Goal: Task Accomplishment & Management: Manage account settings

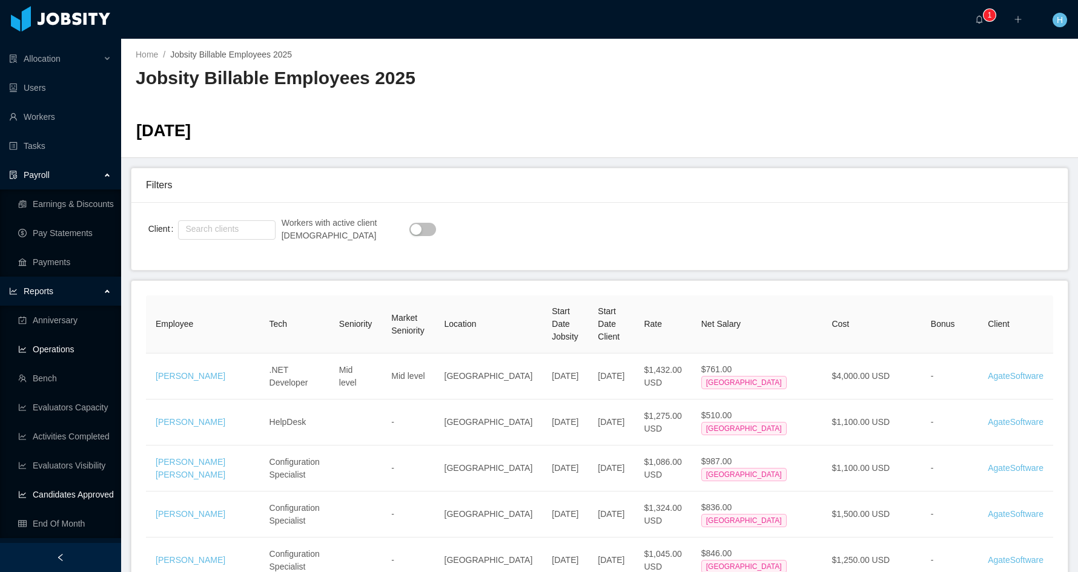
scroll to position [162, 0]
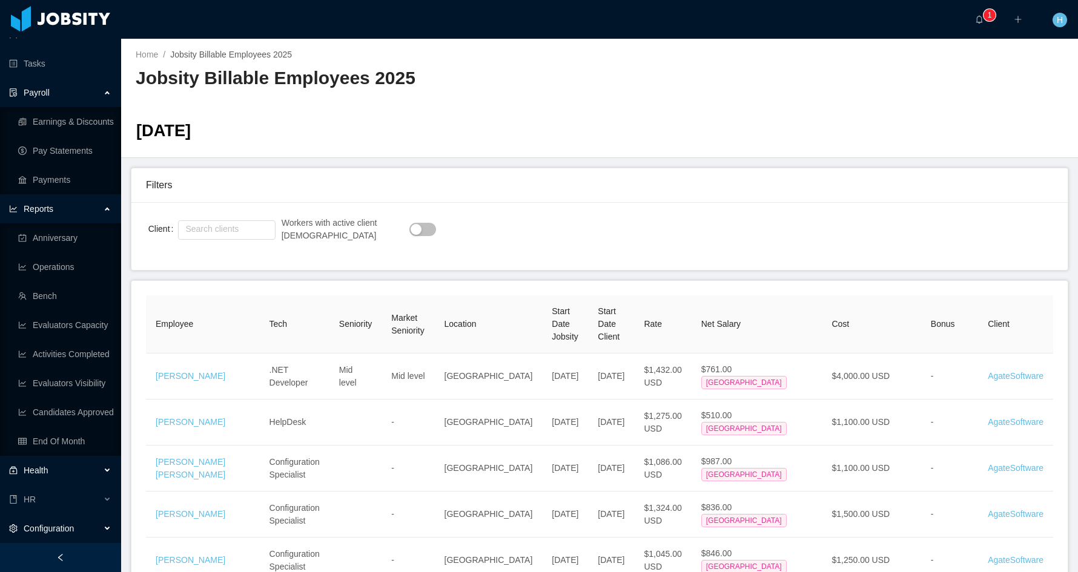
click at [55, 529] on span "Configuration" at bounding box center [49, 529] width 50 height 10
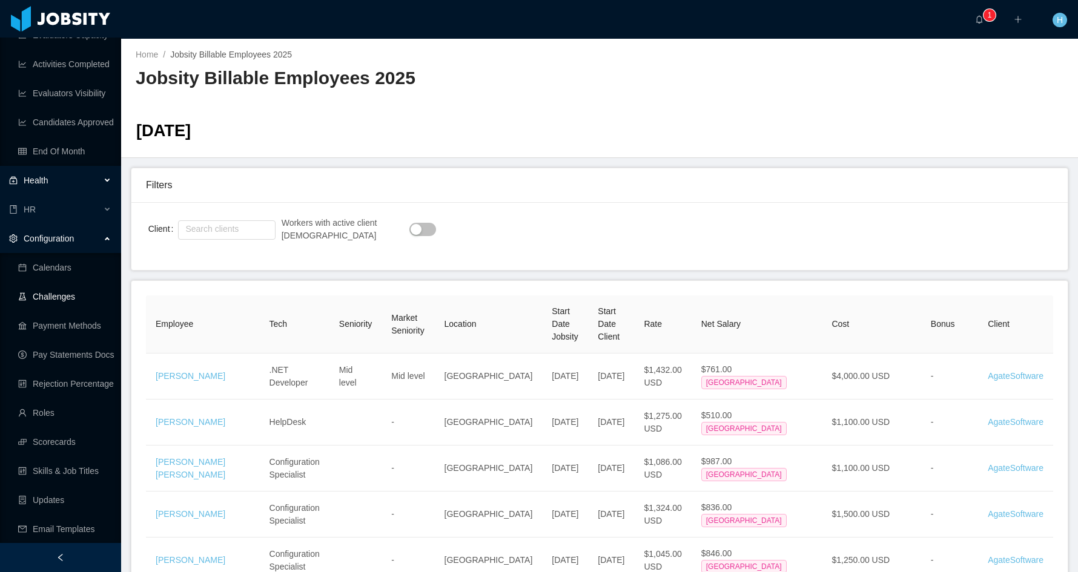
scroll to position [452, 0]
click at [63, 470] on link "Skills & Job Titles" at bounding box center [64, 471] width 93 height 24
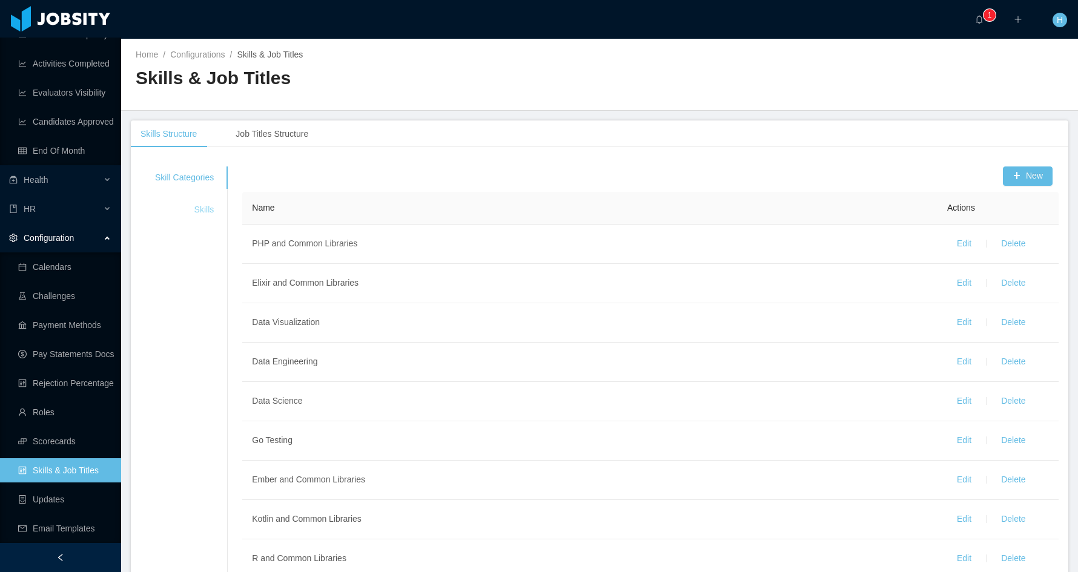
click at [207, 211] on div "Skills" at bounding box center [185, 210] width 88 height 22
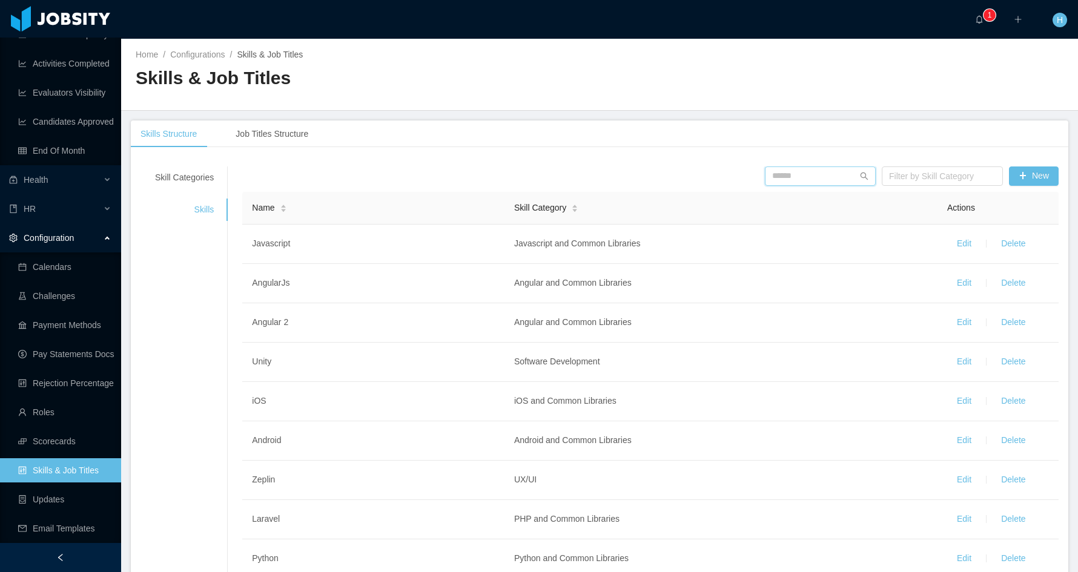
click at [790, 175] on input "text" at bounding box center [820, 176] width 111 height 19
click at [802, 180] on input "text" at bounding box center [820, 176] width 111 height 19
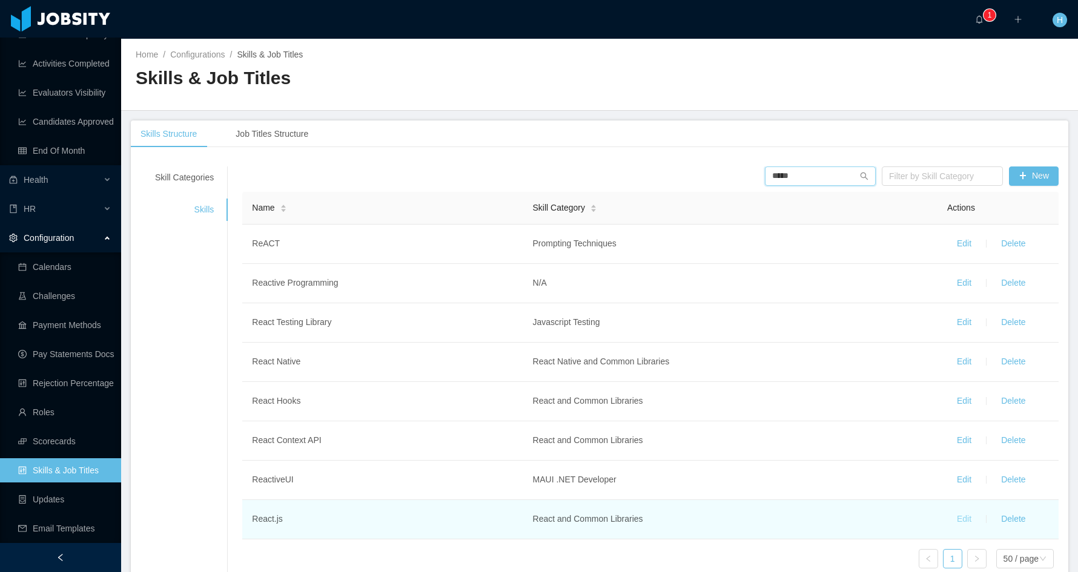
type input "*****"
click at [952, 518] on button "Edit" at bounding box center [964, 519] width 34 height 19
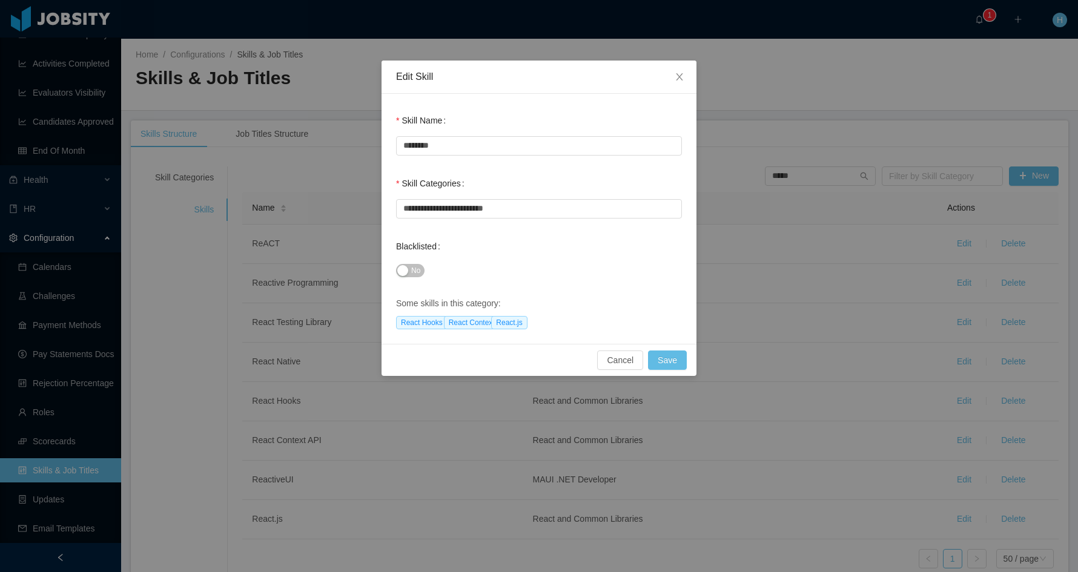
click at [403, 271] on button "No" at bounding box center [410, 270] width 28 height 13
click at [672, 360] on button "Save" at bounding box center [667, 360] width 39 height 19
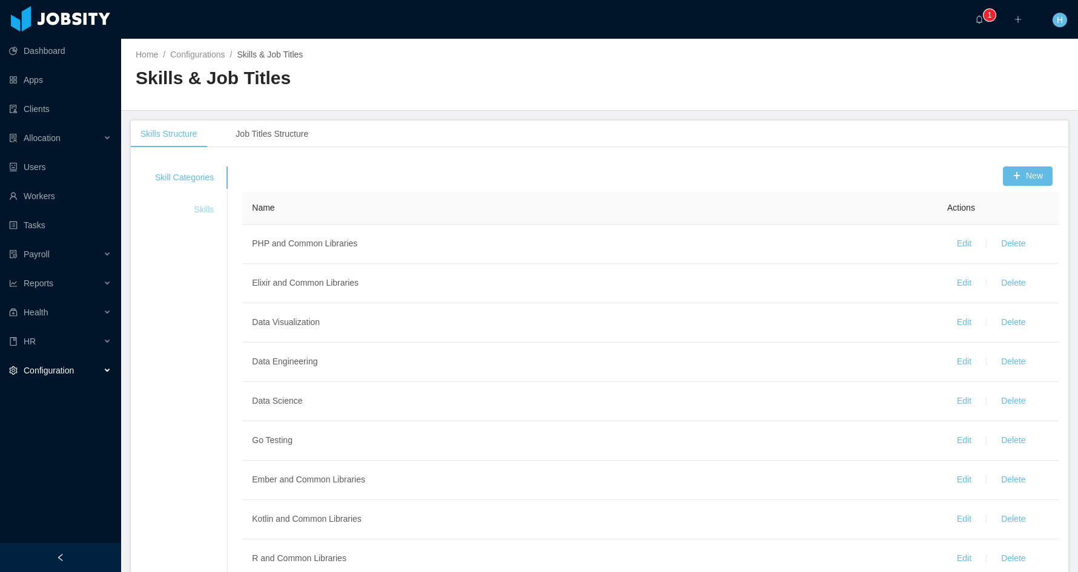
click at [204, 205] on div "Skills" at bounding box center [185, 210] width 88 height 22
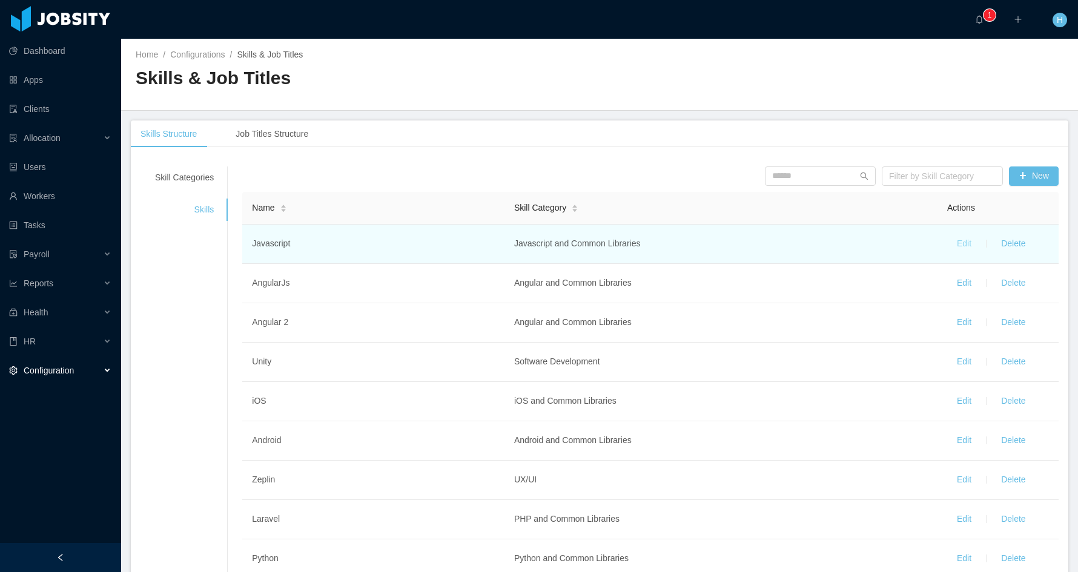
click at [957, 250] on button "Edit" at bounding box center [964, 243] width 34 height 19
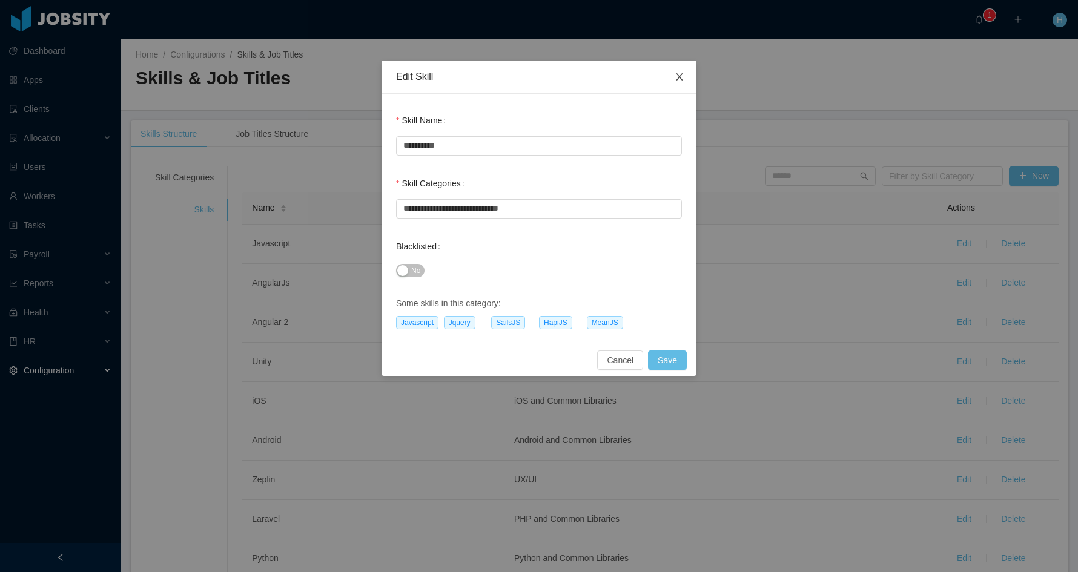
click at [682, 80] on icon "icon: close" at bounding box center [679, 76] width 7 height 7
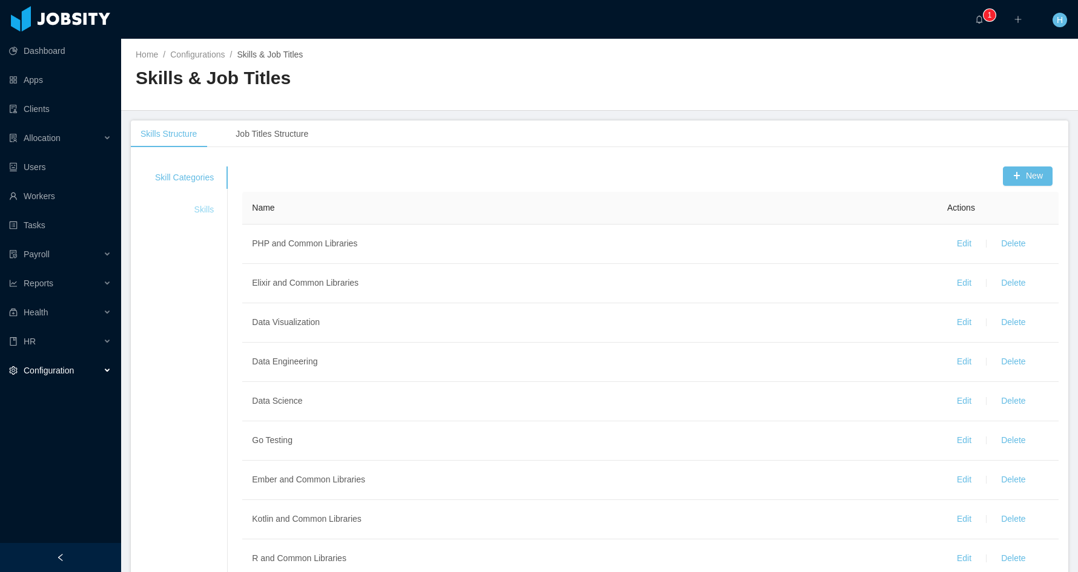
click at [205, 208] on div "Skills" at bounding box center [185, 210] width 88 height 22
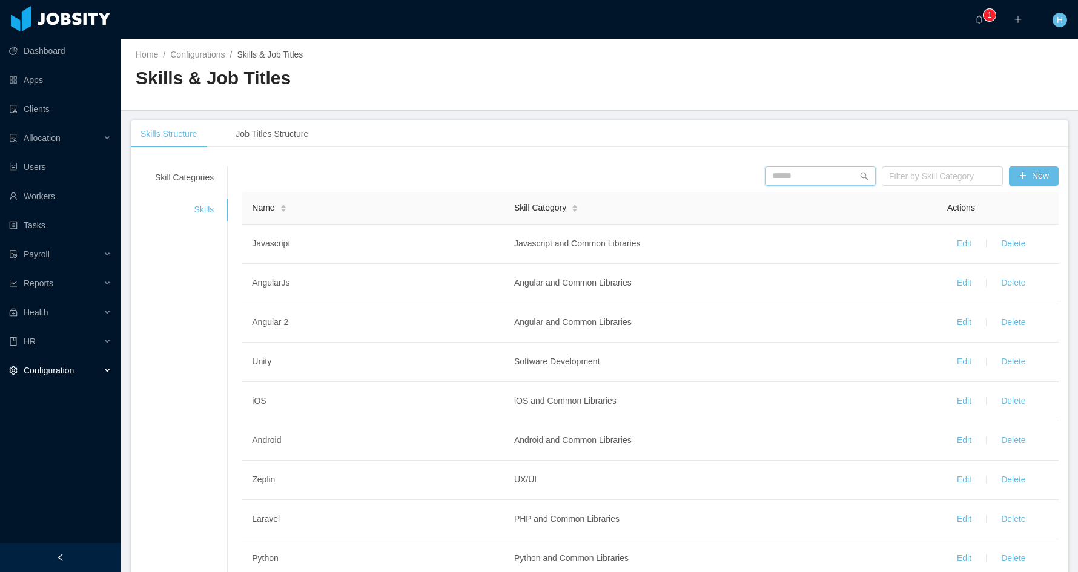
click at [781, 181] on input "text" at bounding box center [820, 176] width 111 height 19
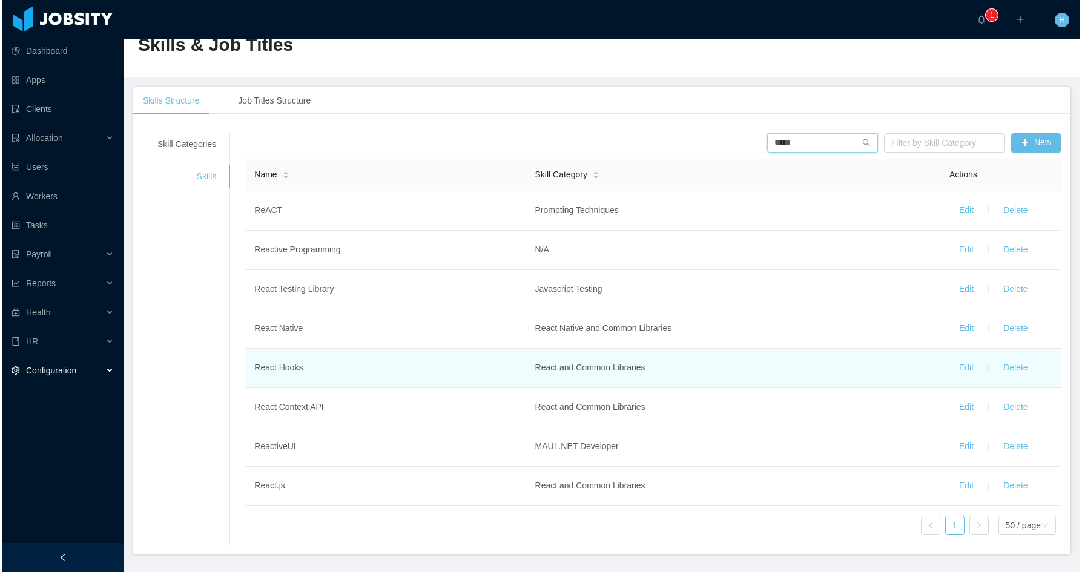
scroll to position [67, 0]
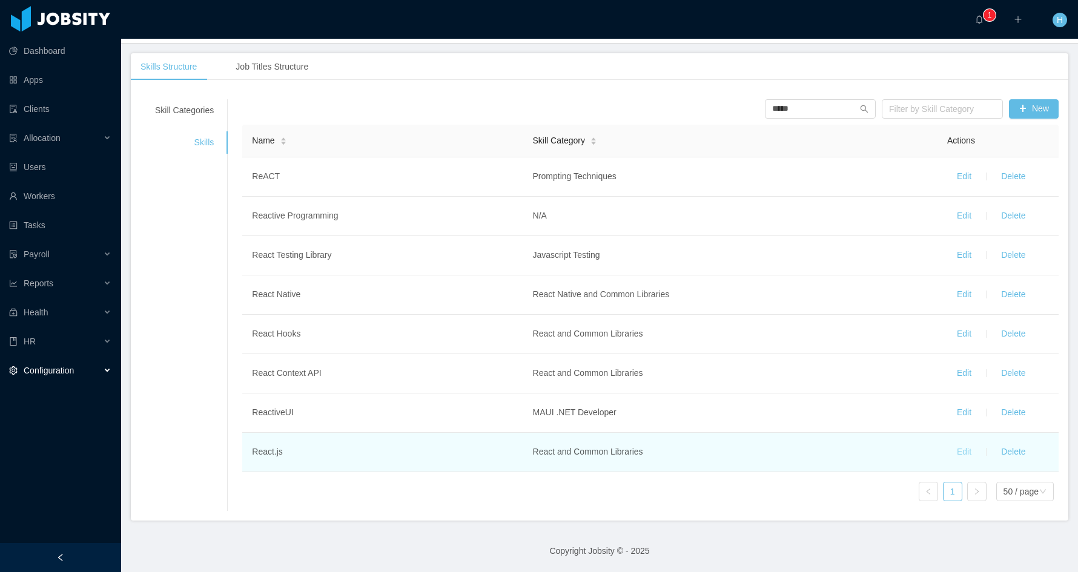
click at [954, 452] on button "Edit" at bounding box center [964, 452] width 34 height 19
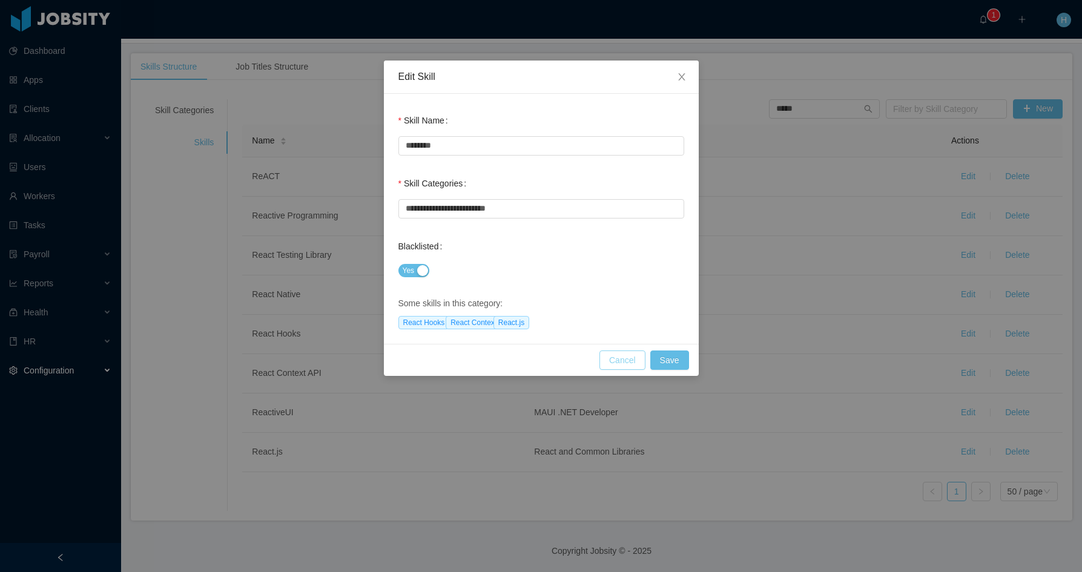
click at [629, 362] on button "Cancel" at bounding box center [623, 360] width 46 height 19
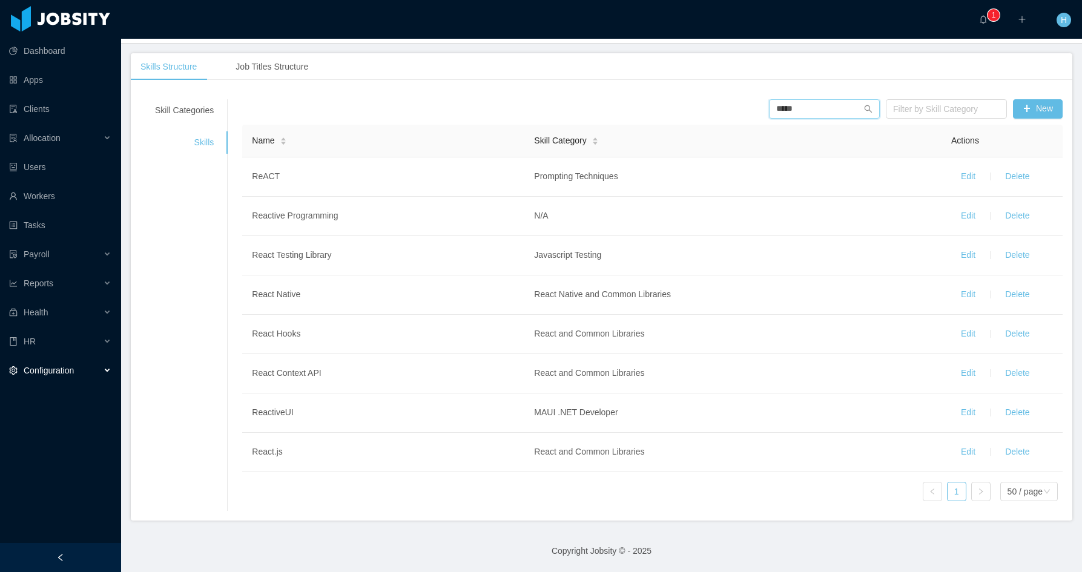
drag, startPoint x: 806, startPoint y: 113, endPoint x: 710, endPoint y: 111, distance: 96.3
click at [710, 111] on div "***** Filter by Skill Category New" at bounding box center [652, 108] width 827 height 19
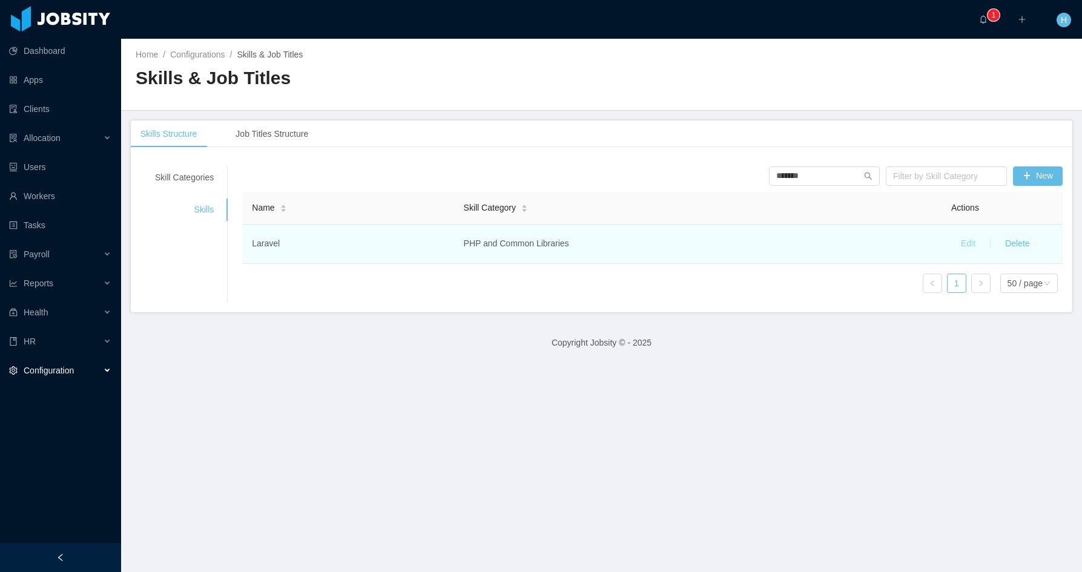
click at [962, 243] on button "Edit" at bounding box center [969, 243] width 34 height 19
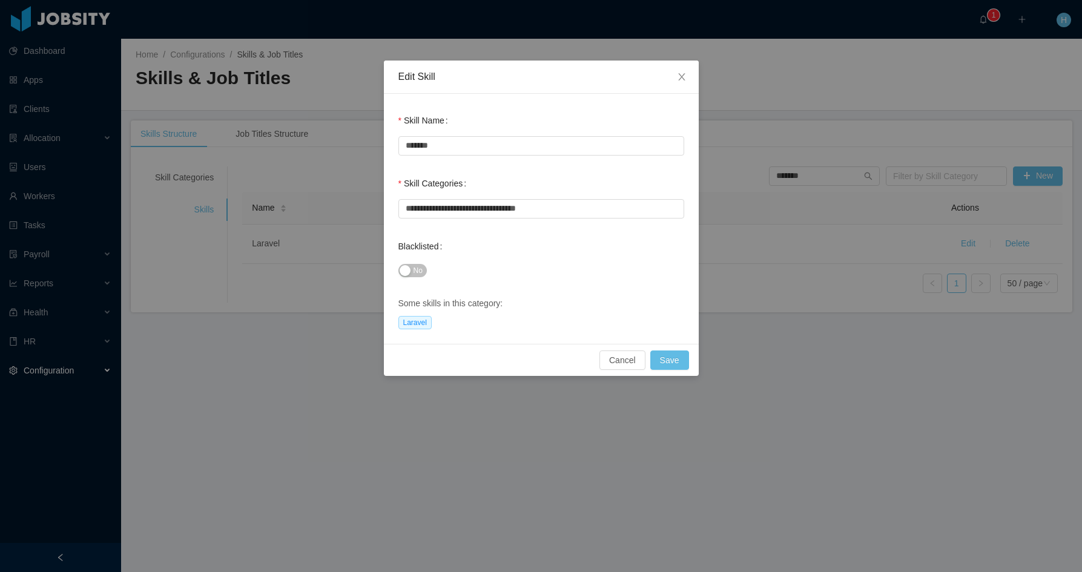
click at [408, 270] on button "No" at bounding box center [413, 270] width 28 height 13
click at [672, 364] on button "Save" at bounding box center [670, 360] width 39 height 19
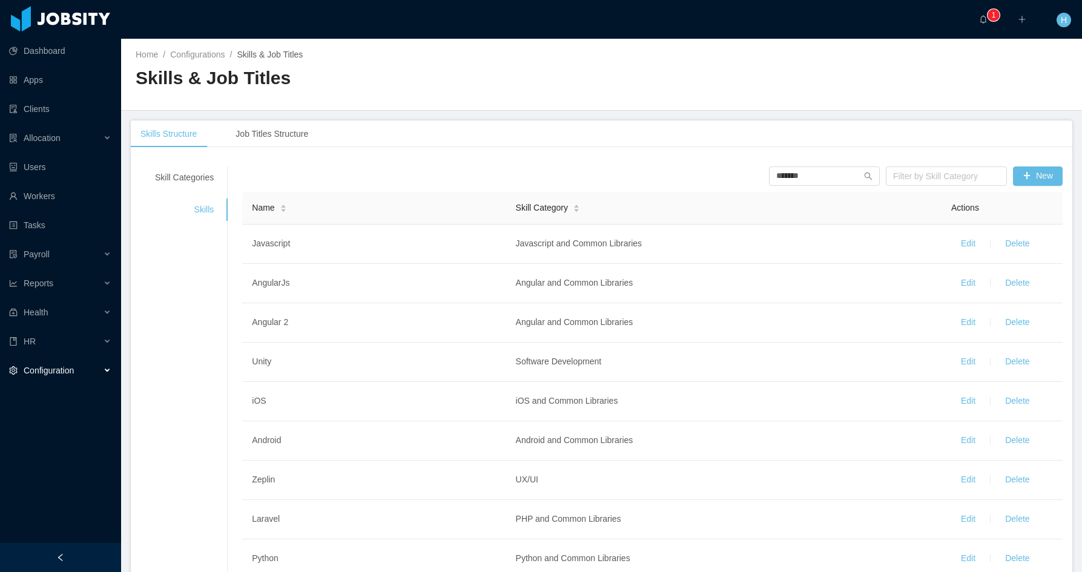
click at [196, 175] on div "Skill Categories" at bounding box center [185, 178] width 88 height 22
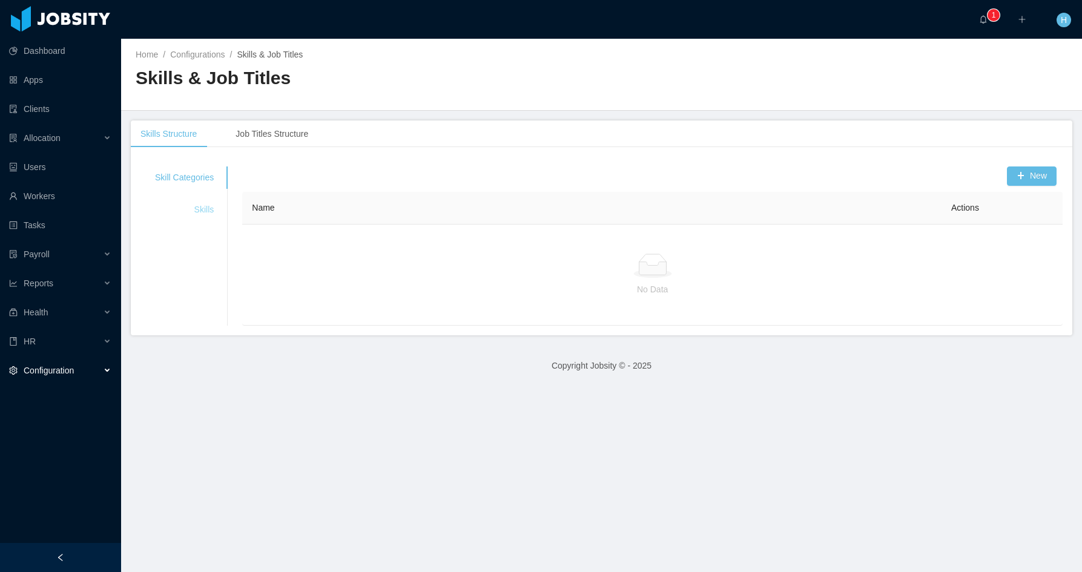
click at [207, 210] on div "Skills" at bounding box center [185, 210] width 88 height 22
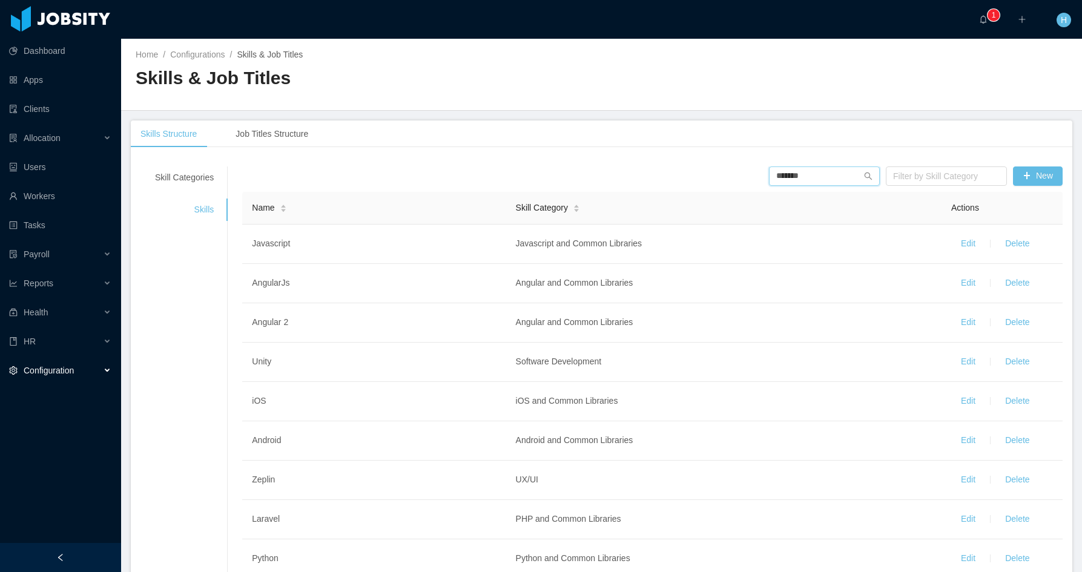
click at [806, 179] on input "*******" at bounding box center [824, 176] width 111 height 19
click at [864, 176] on icon "icon: search" at bounding box center [868, 176] width 8 height 8
drag, startPoint x: 794, startPoint y: 175, endPoint x: 700, endPoint y: 175, distance: 93.3
click at [700, 175] on div "******* Filter by Skill Category New" at bounding box center [652, 176] width 827 height 19
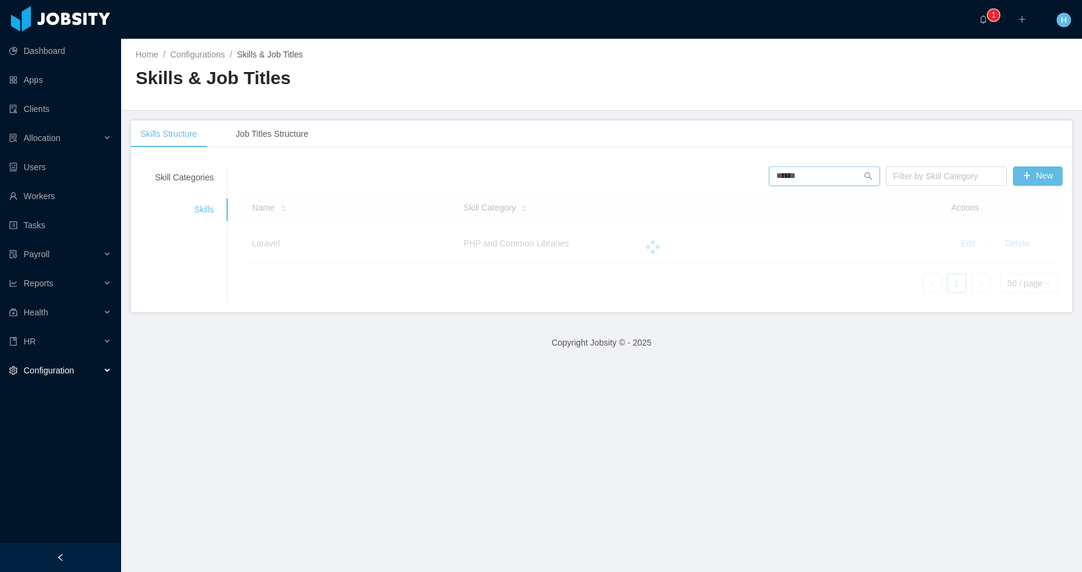
type input "*******"
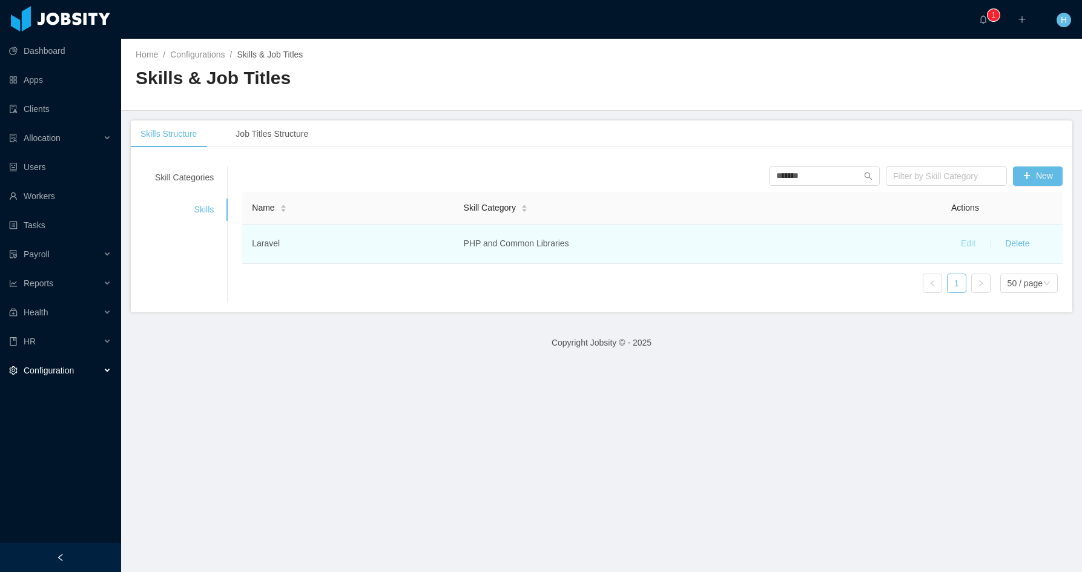
click at [956, 242] on button "Edit" at bounding box center [969, 243] width 34 height 19
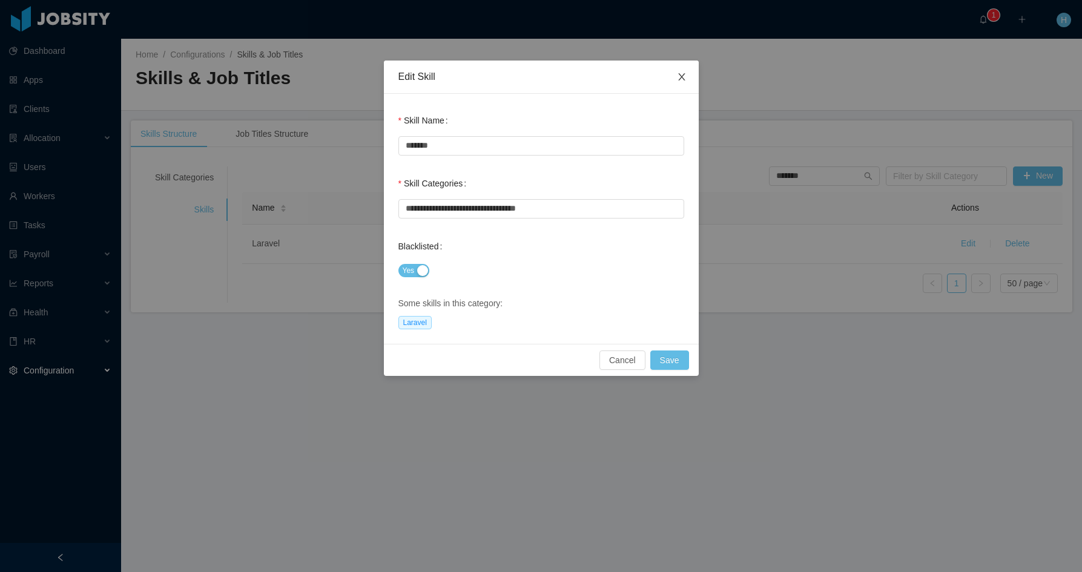
click at [676, 77] on span "Close" at bounding box center [682, 78] width 34 height 34
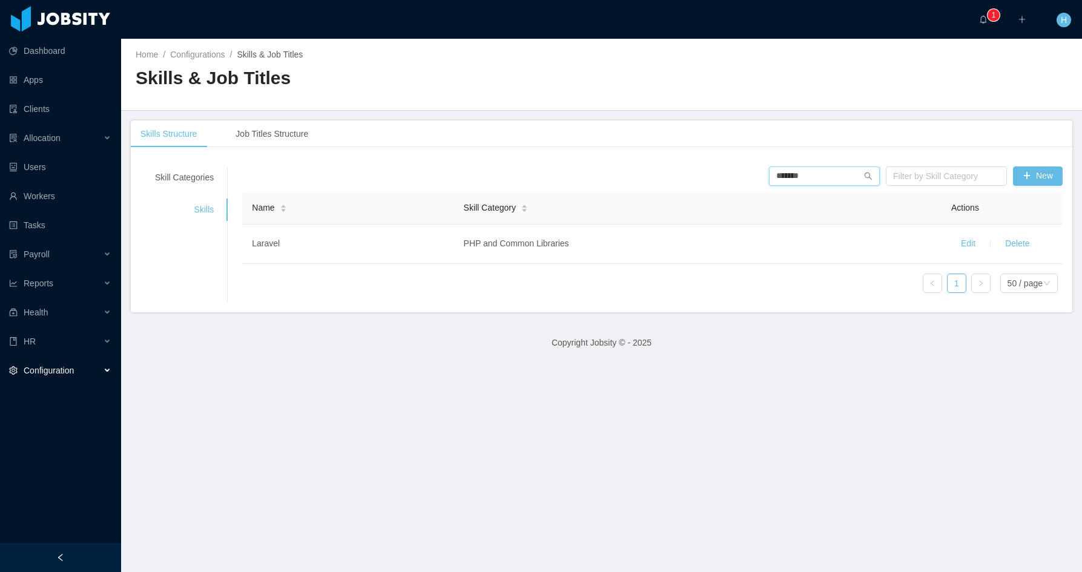
drag, startPoint x: 830, startPoint y: 173, endPoint x: 698, endPoint y: 170, distance: 132.7
click at [698, 170] on div "******* Filter by Skill Category New" at bounding box center [652, 176] width 827 height 19
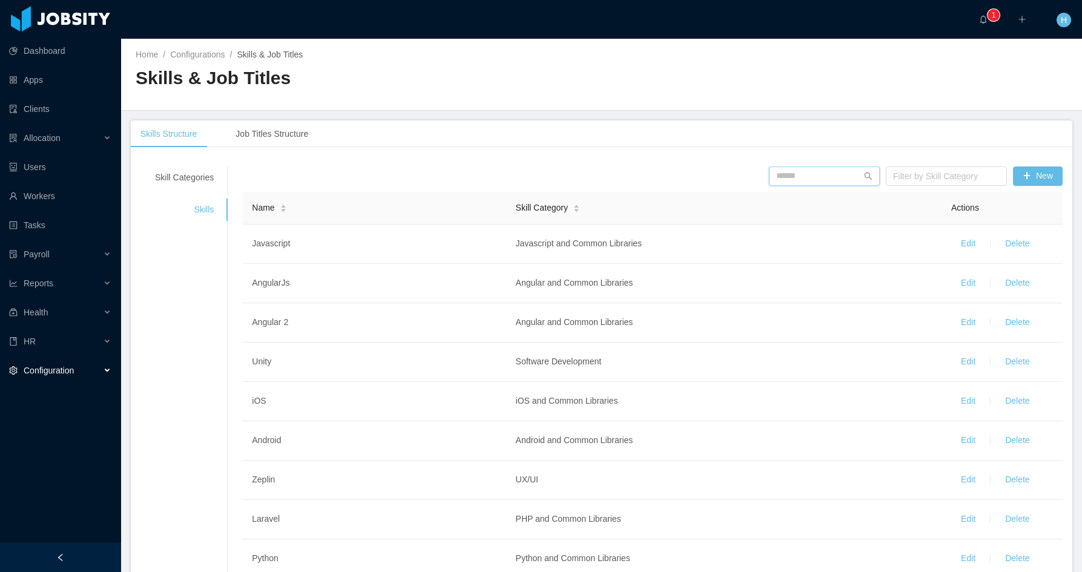
click at [803, 175] on input "text" at bounding box center [824, 176] width 111 height 19
click at [790, 177] on input "text" at bounding box center [824, 176] width 111 height 19
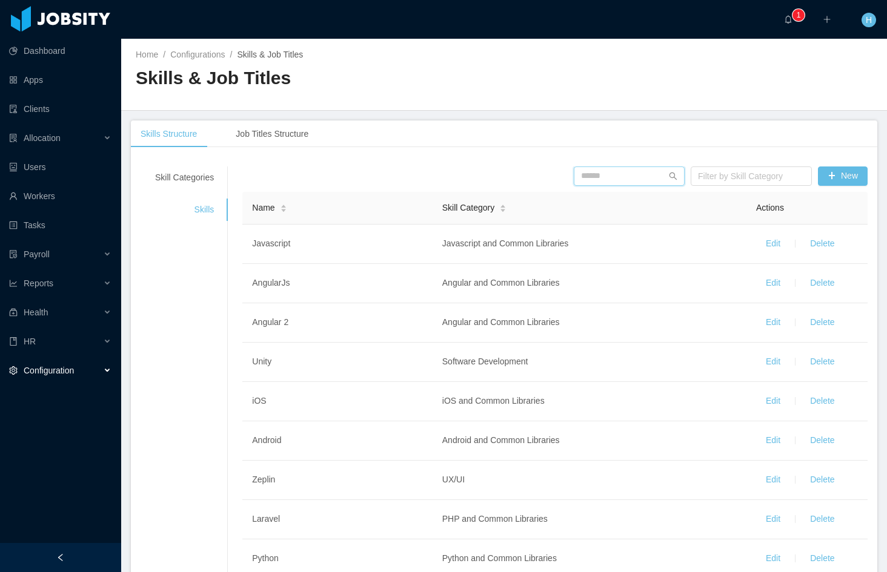
click at [625, 173] on input "text" at bounding box center [629, 176] width 111 height 19
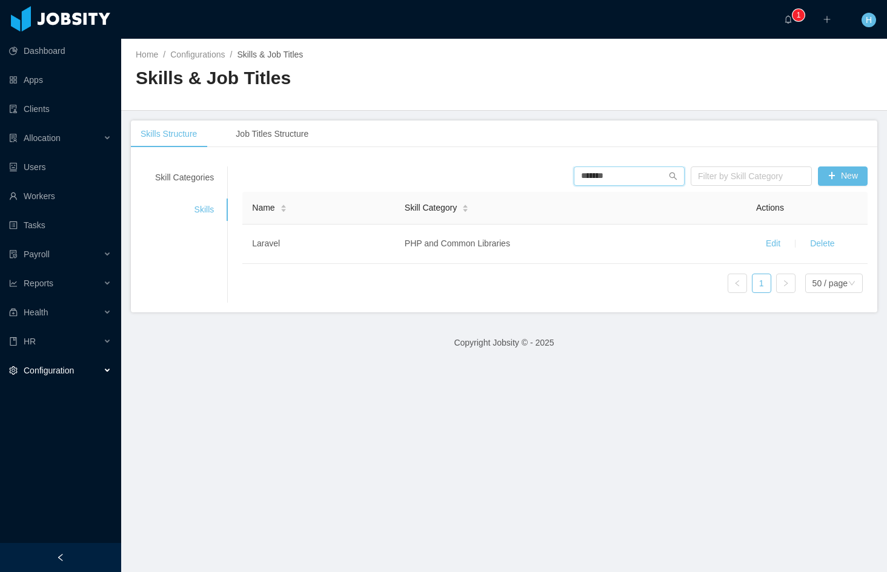
type input "*******"
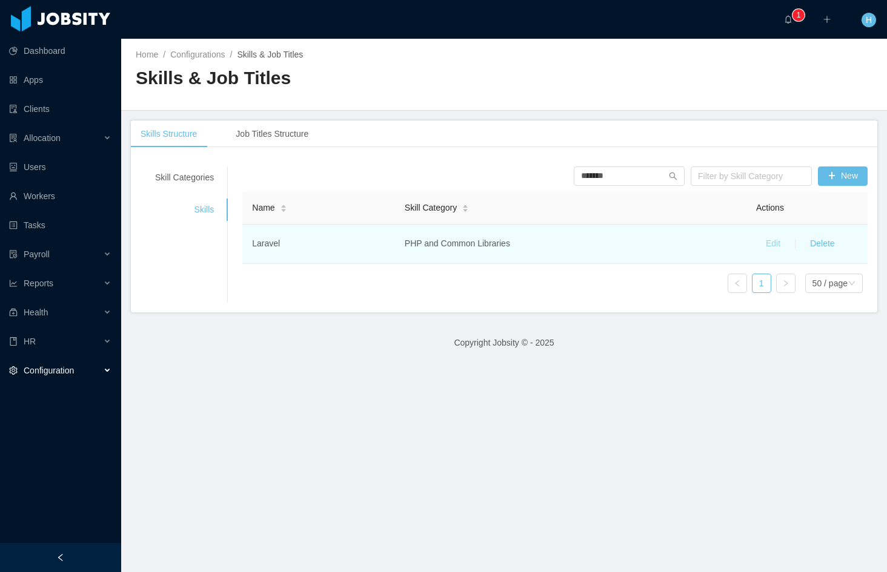
click at [760, 244] on button "Edit" at bounding box center [773, 243] width 34 height 19
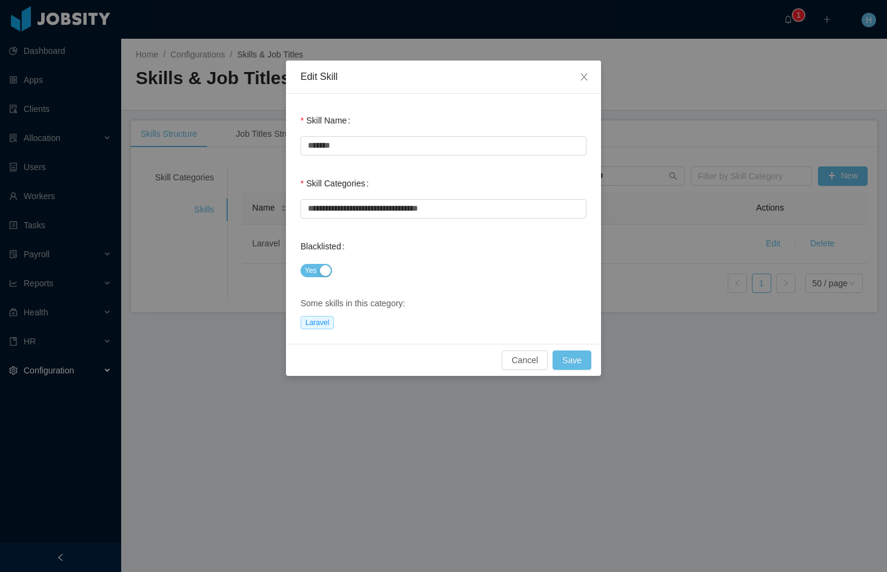
click at [320, 274] on button "Yes" at bounding box center [315, 270] width 31 height 13
click at [575, 362] on button "Save" at bounding box center [571, 360] width 39 height 19
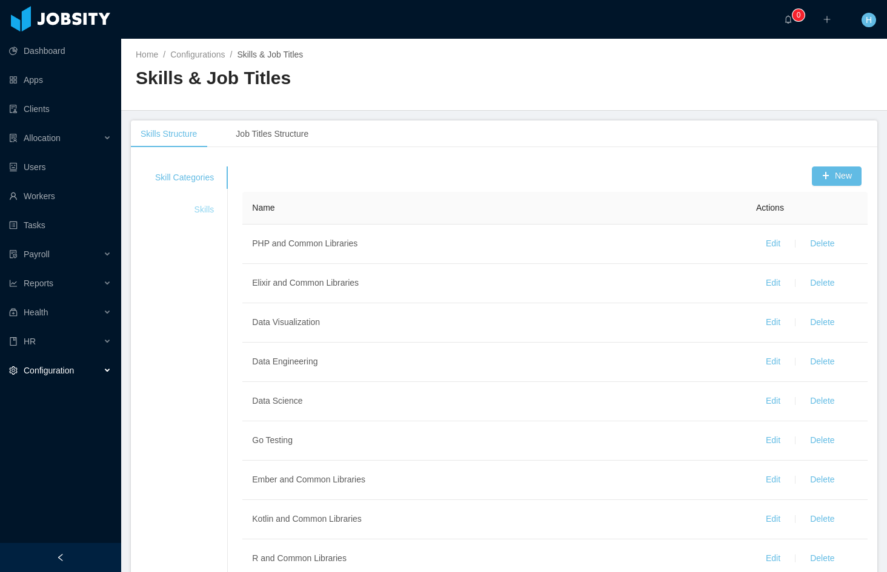
click at [207, 207] on div "Skills" at bounding box center [185, 210] width 88 height 22
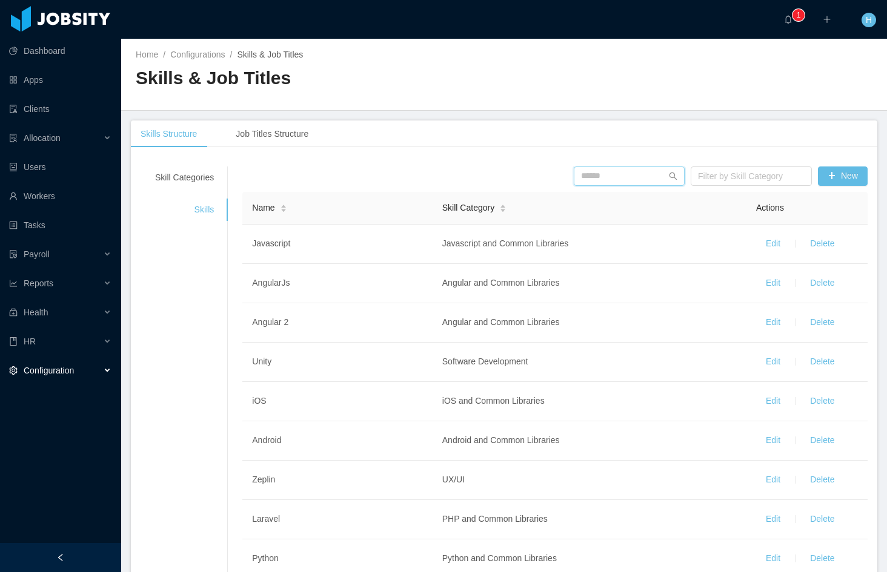
click at [601, 176] on input "text" at bounding box center [629, 176] width 111 height 19
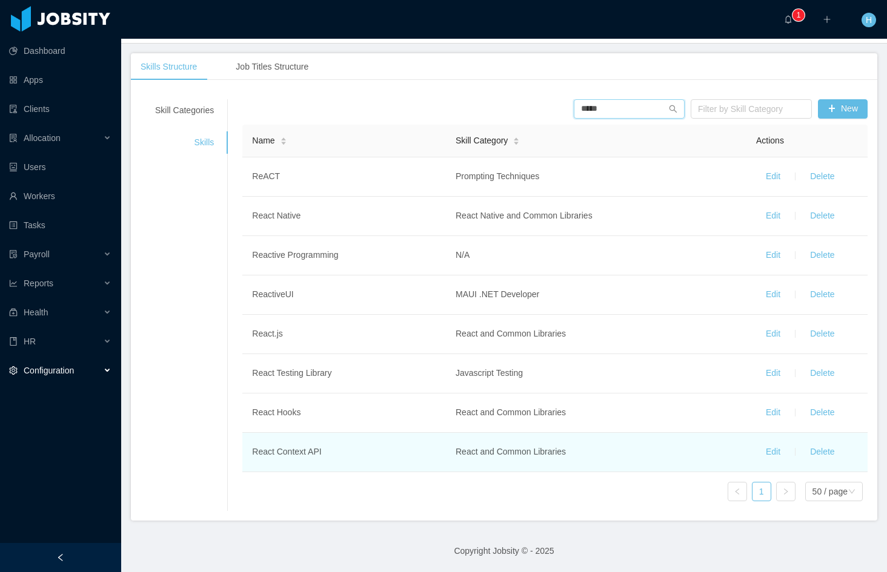
scroll to position [7, 0]
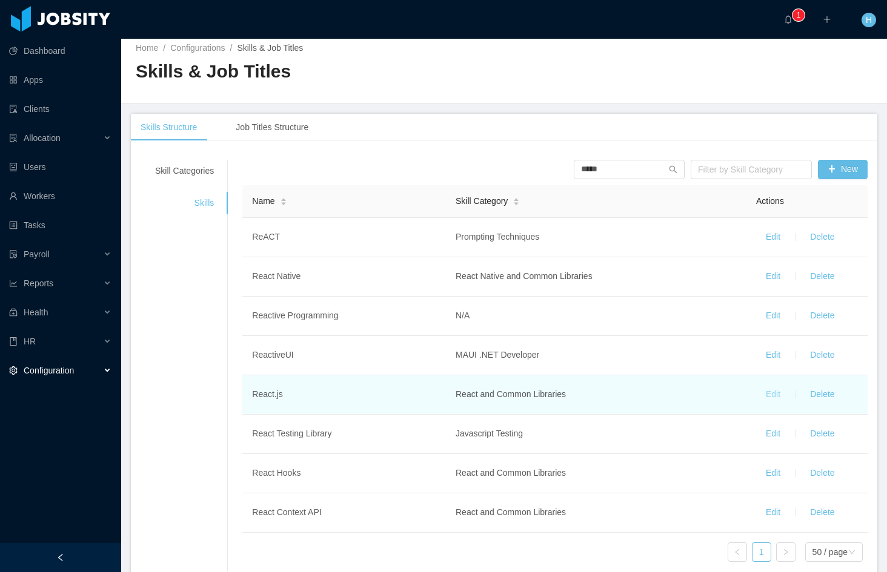
click at [764, 392] on button "Edit" at bounding box center [773, 394] width 34 height 19
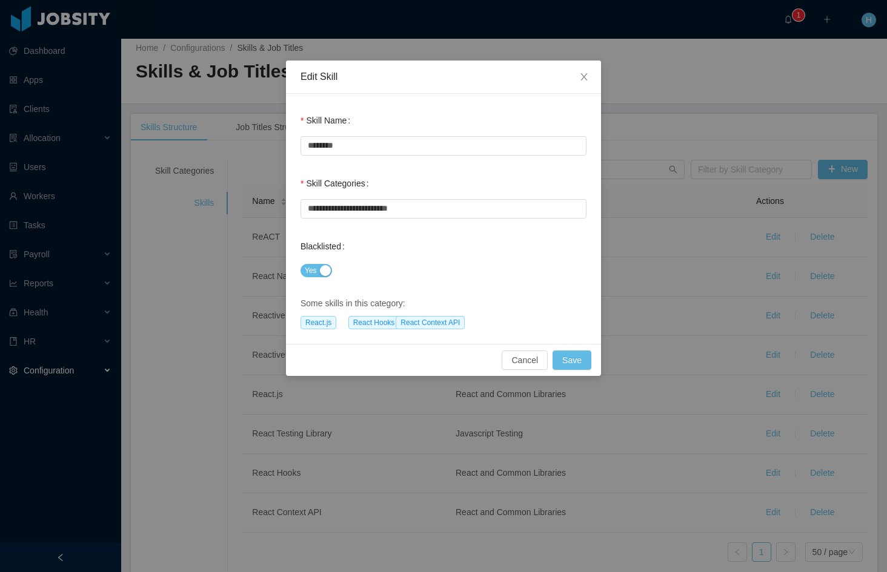
click at [320, 268] on button "Yes" at bounding box center [315, 270] width 31 height 13
click at [578, 360] on button "Save" at bounding box center [571, 360] width 39 height 19
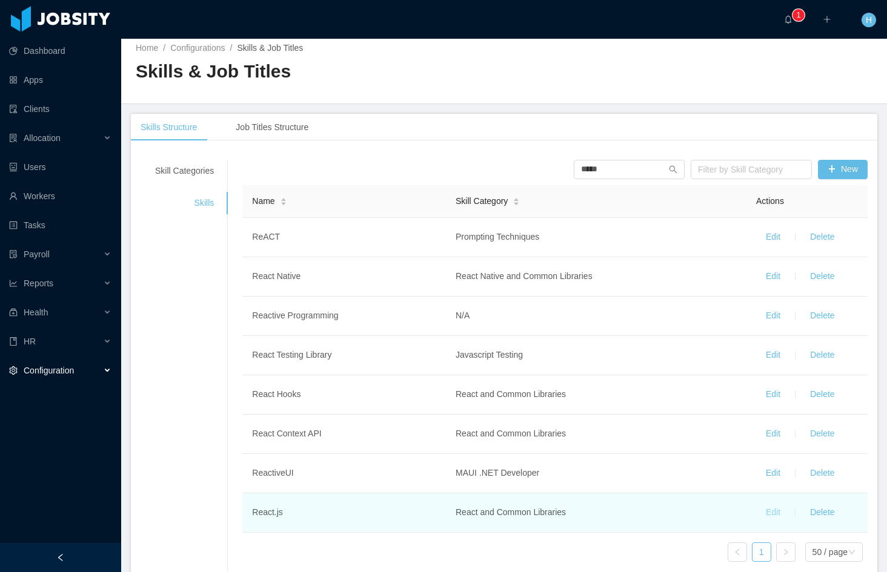
click at [764, 513] on button "Edit" at bounding box center [773, 512] width 34 height 19
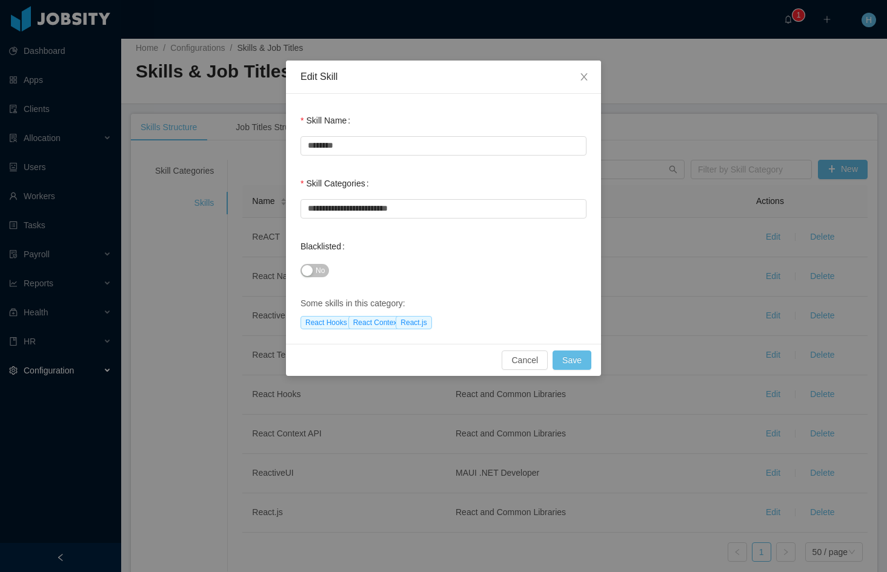
click at [313, 273] on button "No" at bounding box center [314, 270] width 28 height 13
click at [564, 360] on button "Save" at bounding box center [571, 360] width 39 height 19
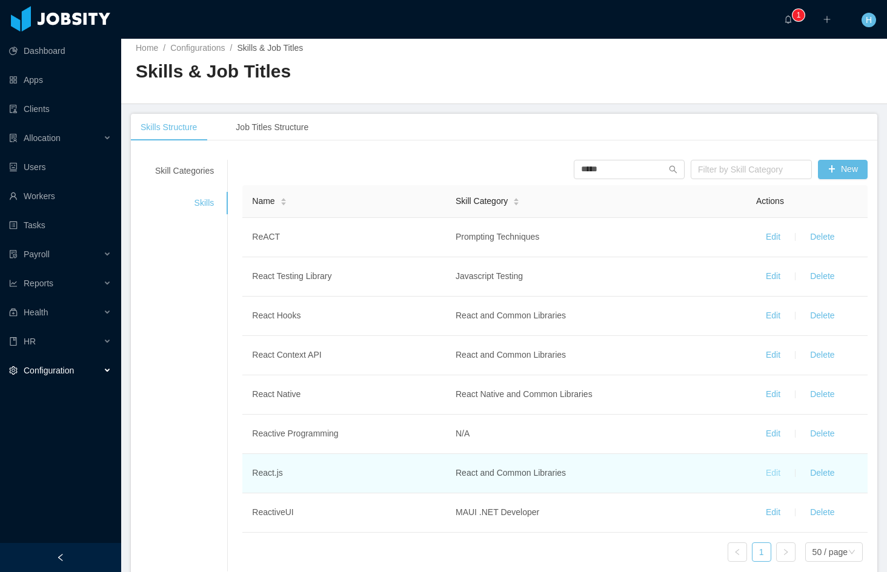
click at [767, 472] on button "Edit" at bounding box center [773, 473] width 34 height 19
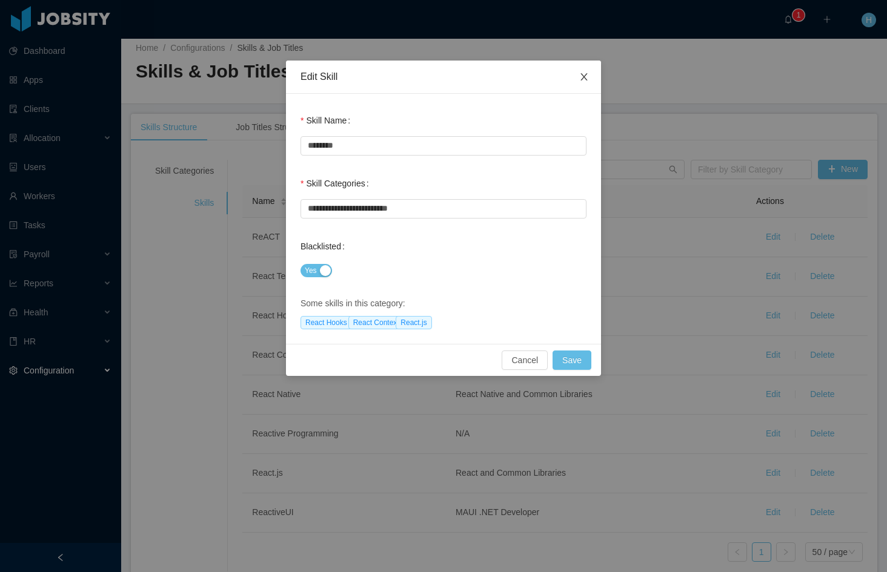
click at [588, 70] on span "Close" at bounding box center [584, 78] width 34 height 34
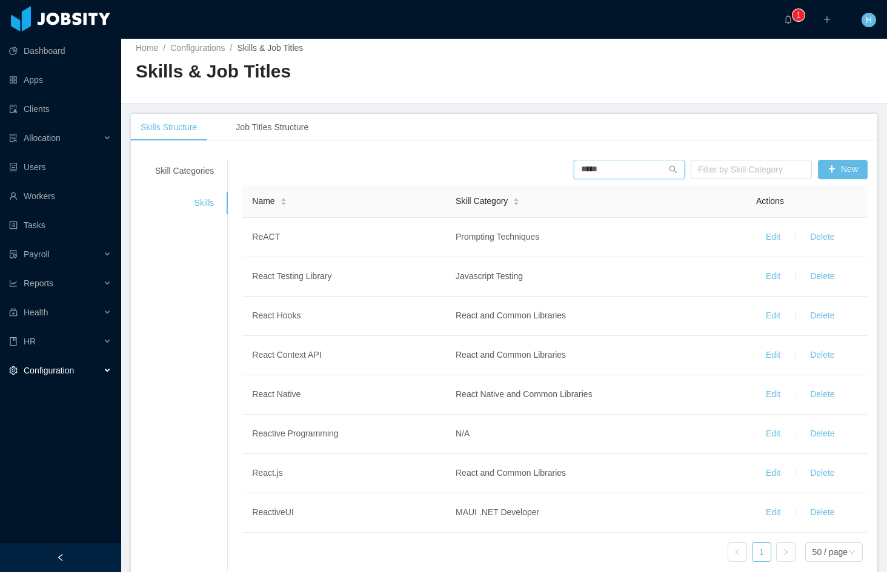
drag, startPoint x: 644, startPoint y: 170, endPoint x: 535, endPoint y: 168, distance: 109.6
click at [535, 168] on div "***** Filter by Skill Category New" at bounding box center [554, 169] width 631 height 19
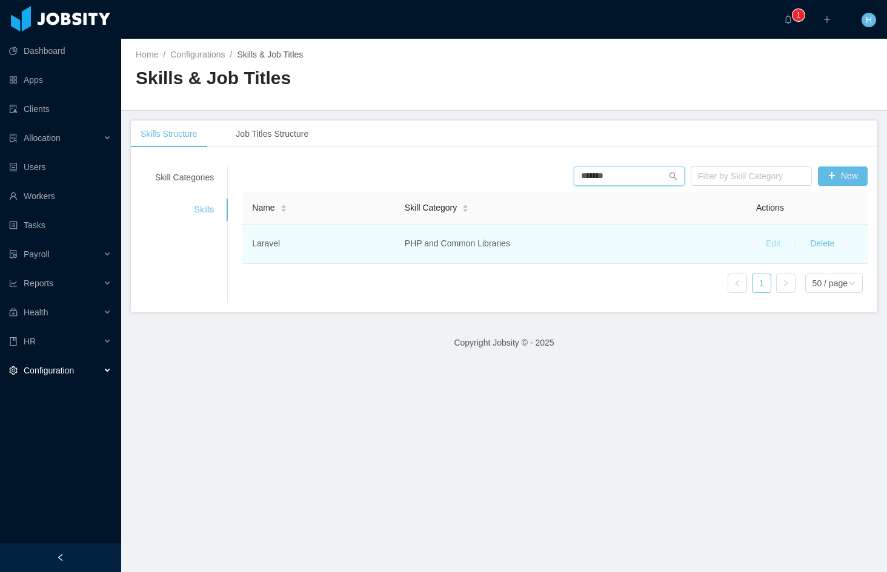
type input "*******"
click at [764, 244] on button "Edit" at bounding box center [773, 243] width 34 height 19
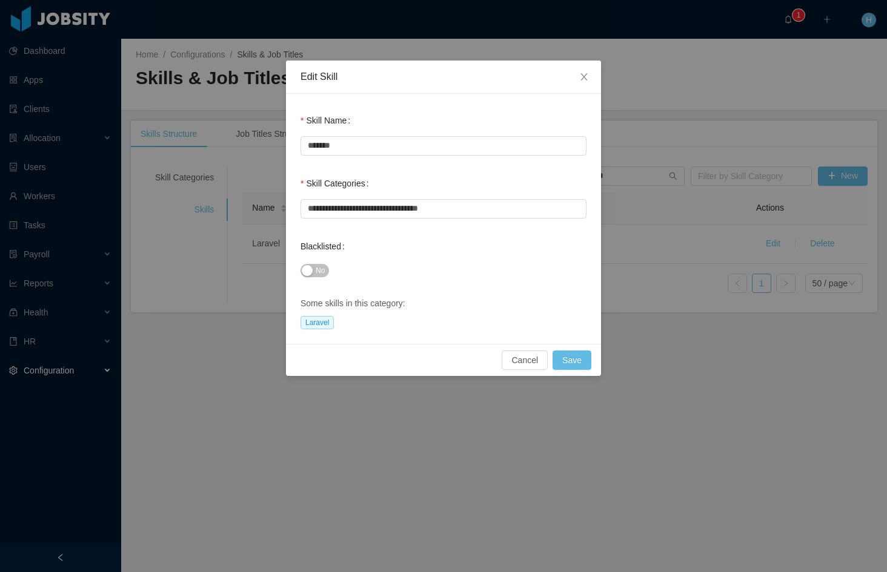
click at [309, 271] on button "No" at bounding box center [314, 270] width 28 height 13
click at [572, 363] on button "Save" at bounding box center [571, 360] width 39 height 19
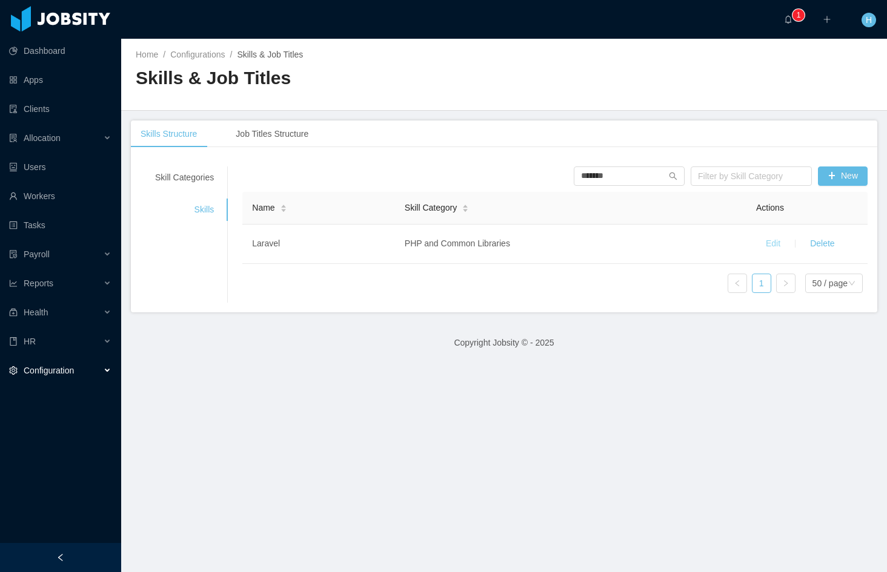
click at [767, 240] on button "Edit" at bounding box center [773, 243] width 34 height 19
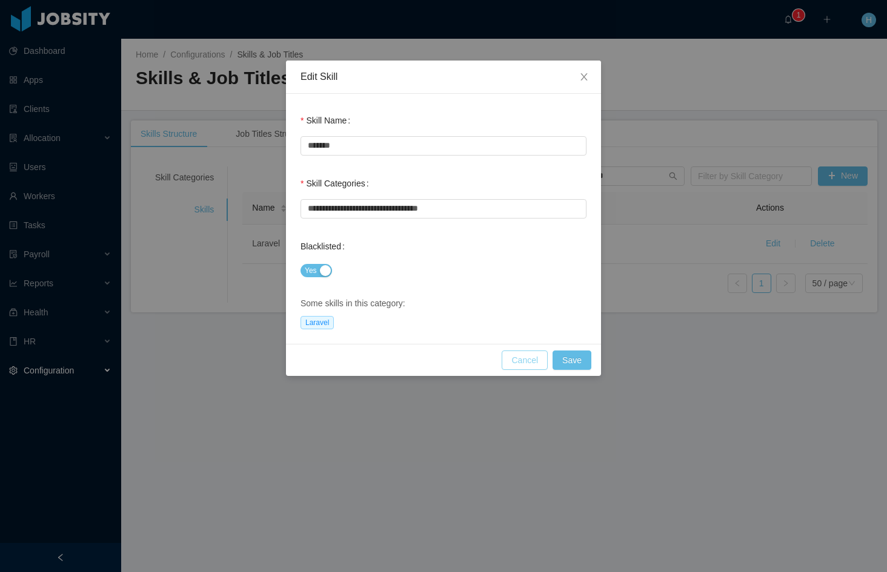
click at [532, 362] on button "Cancel" at bounding box center [525, 360] width 46 height 19
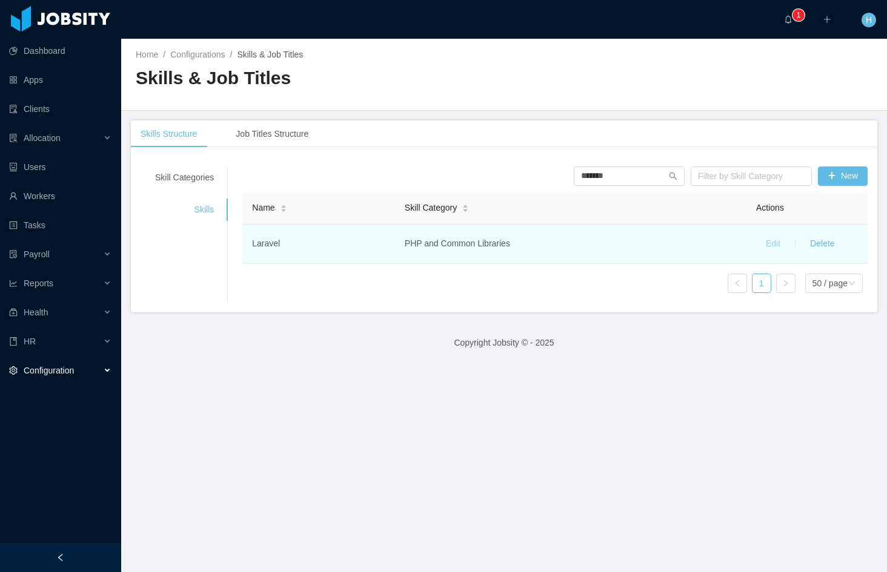
click at [762, 244] on button "Edit" at bounding box center [773, 243] width 34 height 19
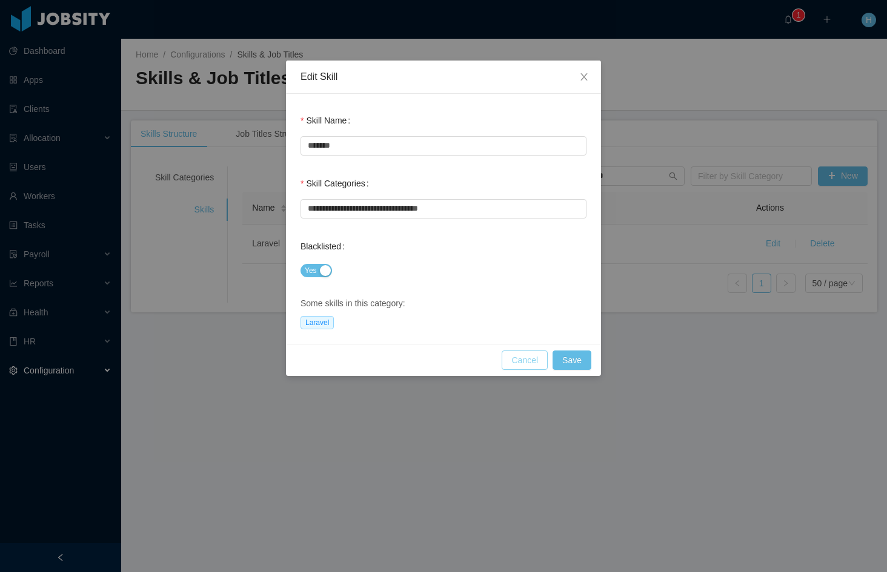
click at [528, 361] on button "Cancel" at bounding box center [525, 360] width 46 height 19
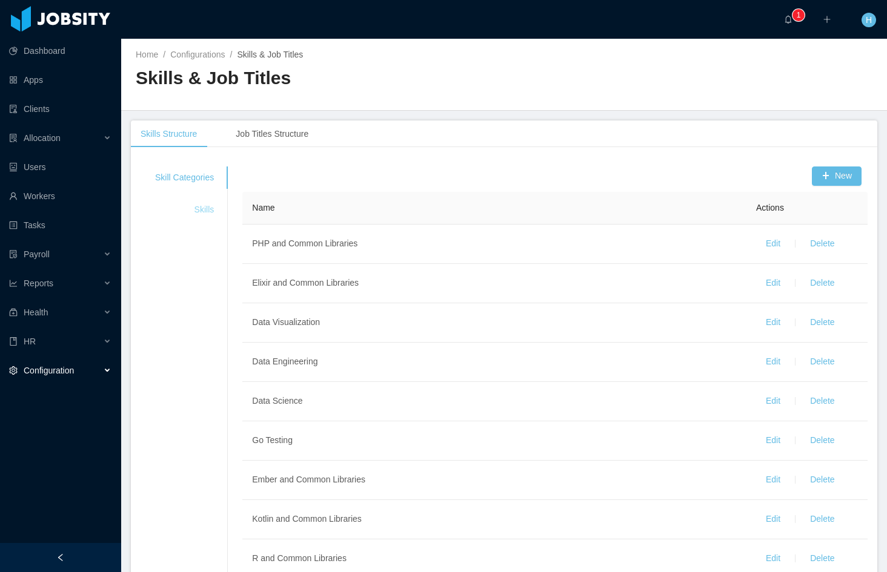
click at [196, 216] on div "Skills" at bounding box center [185, 210] width 88 height 22
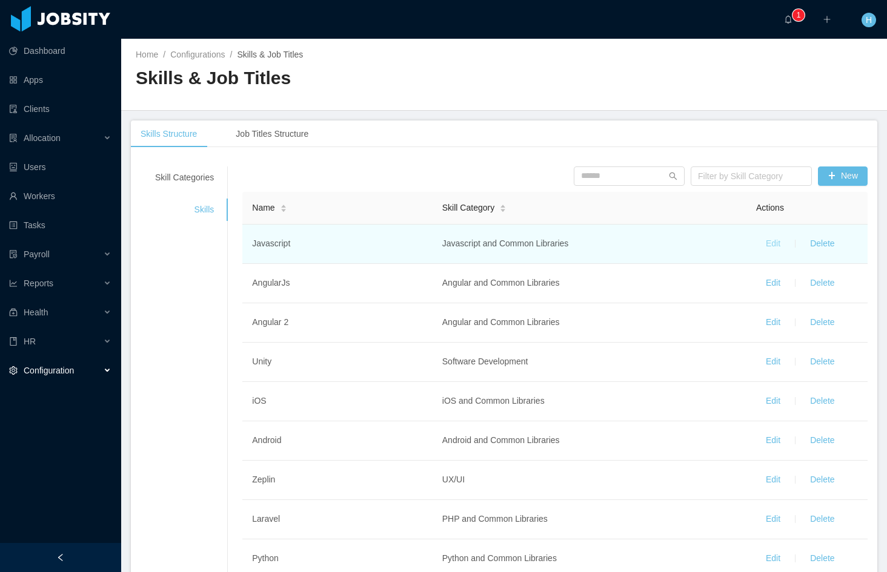
click at [763, 237] on button "Edit" at bounding box center [773, 243] width 34 height 19
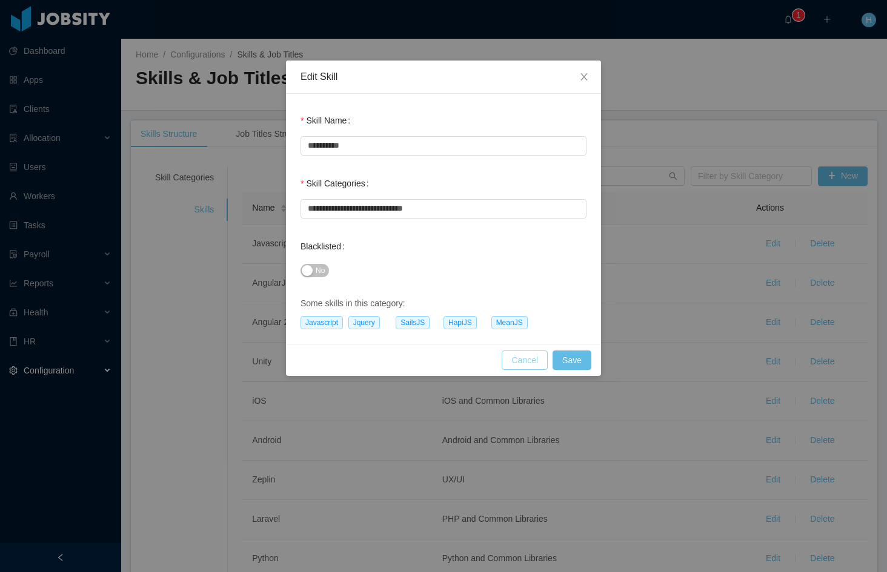
click at [525, 357] on button "Cancel" at bounding box center [525, 360] width 46 height 19
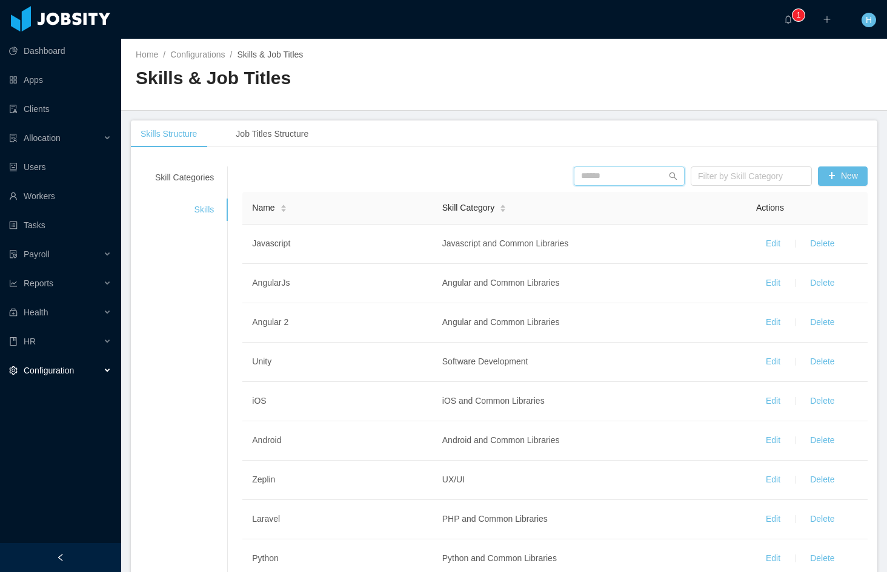
click at [606, 176] on input "text" at bounding box center [629, 176] width 111 height 19
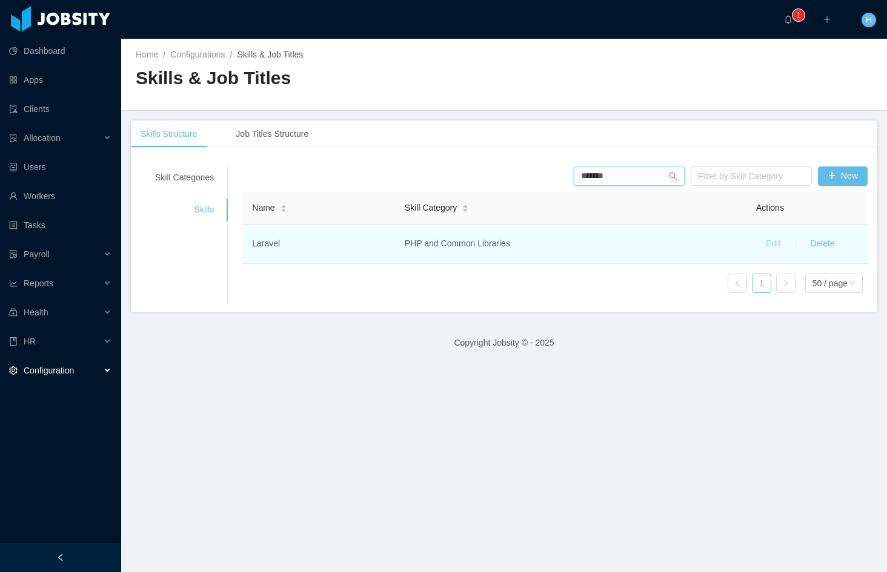
type input "*******"
click at [771, 242] on button "Edit" at bounding box center [773, 243] width 34 height 19
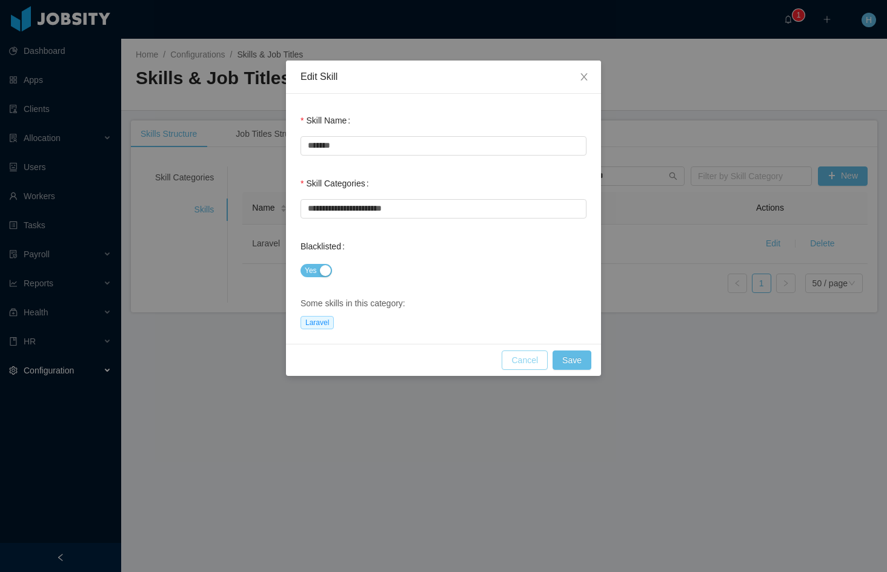
click at [526, 359] on button "Cancel" at bounding box center [525, 360] width 46 height 19
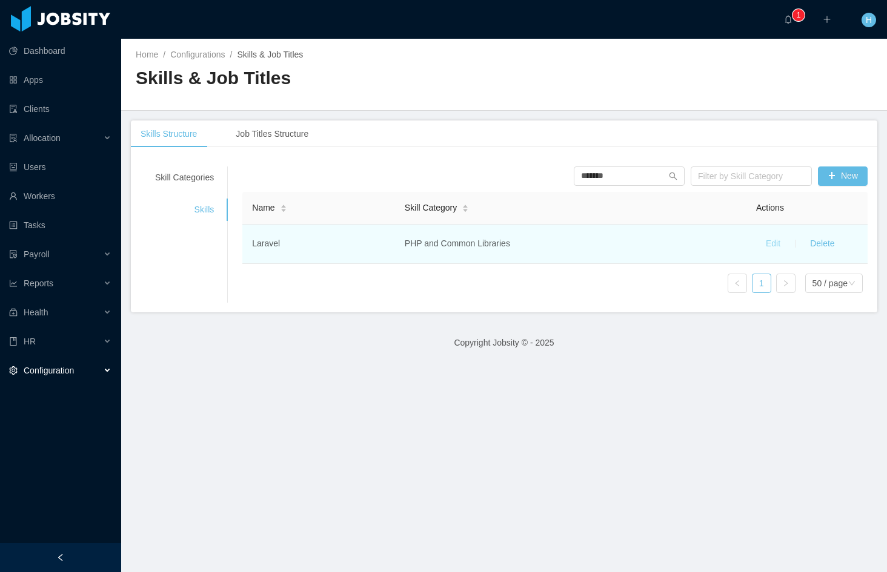
click at [756, 242] on button "Edit" at bounding box center [773, 243] width 34 height 19
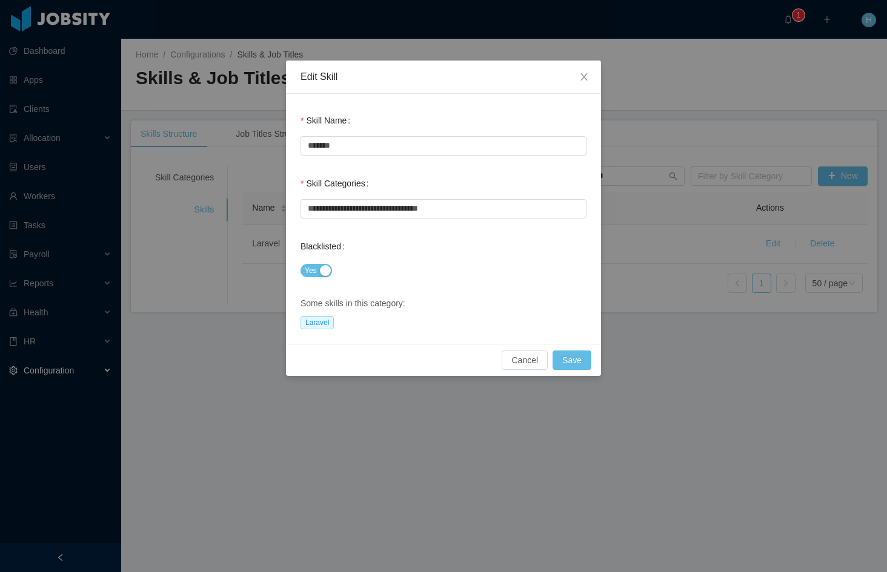
click at [319, 272] on button "Yes" at bounding box center [315, 270] width 31 height 13
click at [578, 364] on button "Save" at bounding box center [571, 360] width 39 height 19
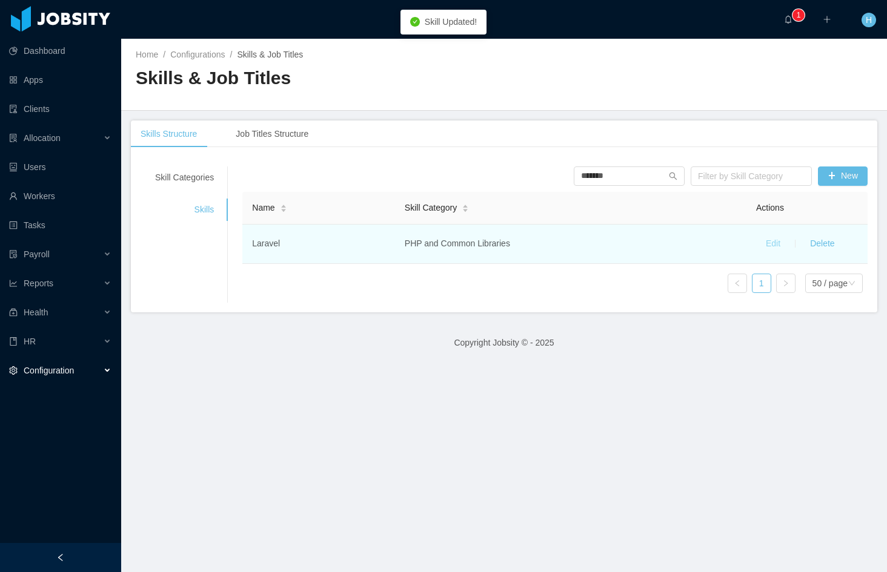
click at [760, 244] on button "Edit" at bounding box center [773, 243] width 34 height 19
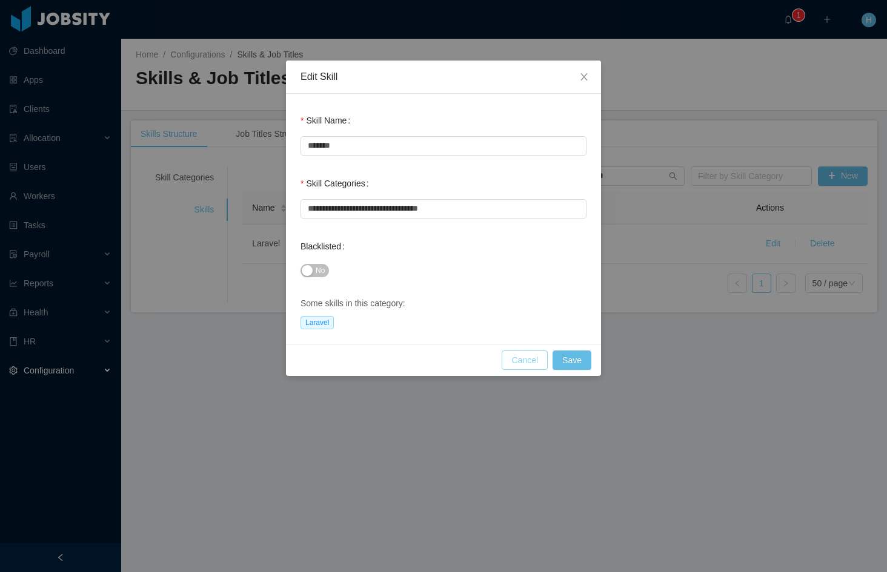
click at [527, 359] on button "Cancel" at bounding box center [525, 360] width 46 height 19
